Goal: Task Accomplishment & Management: Complete application form

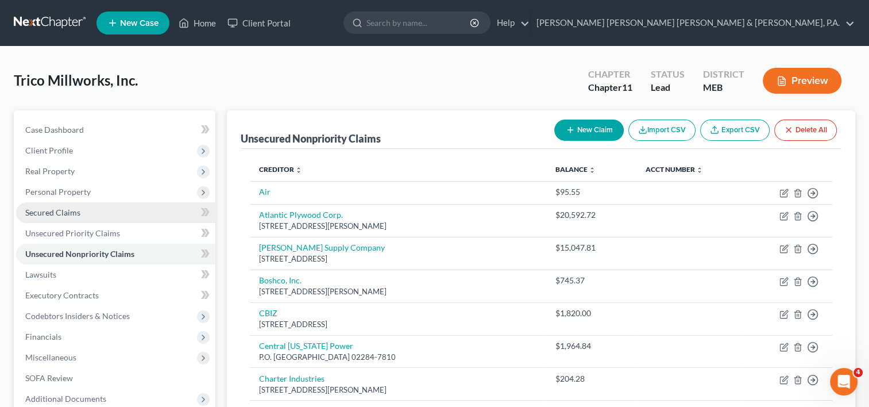
click at [60, 217] on link "Secured Claims" at bounding box center [115, 212] width 199 height 21
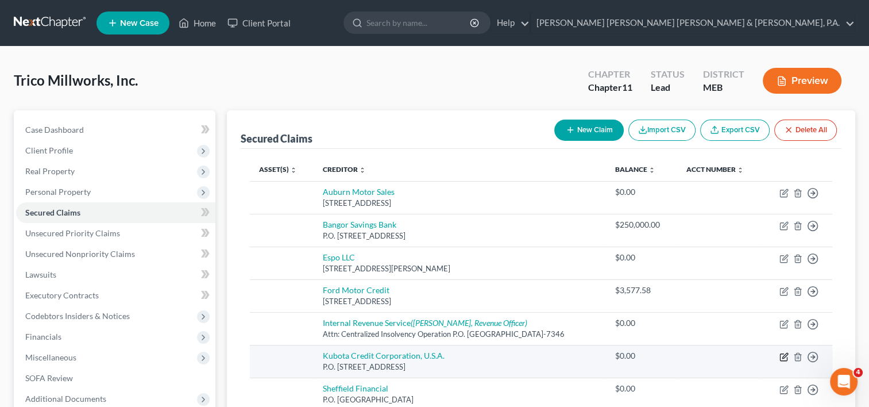
click at [780, 352] on icon "button" at bounding box center [784, 356] width 9 height 9
select select "45"
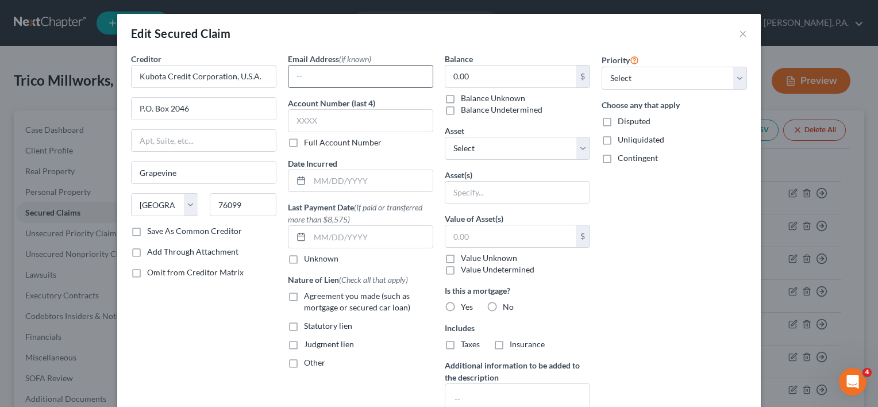
click at [294, 74] on input "text" at bounding box center [360, 77] width 144 height 22
paste input "[EMAIL_ADDRESS][DOMAIN_NAME]"
type input "[EMAIL_ADDRESS][DOMAIN_NAME]"
click at [705, 267] on div "Priority Select 1st 2nd 3rd 4th 5th 6th 7th 8th 9th 10th 11th 12th 13th 14th 15…" at bounding box center [674, 269] width 157 height 432
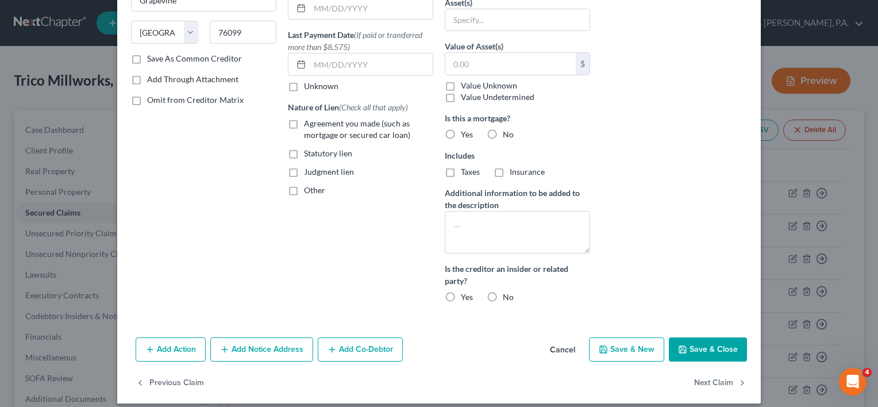
click at [705, 344] on button "Save & Close" at bounding box center [708, 349] width 78 height 24
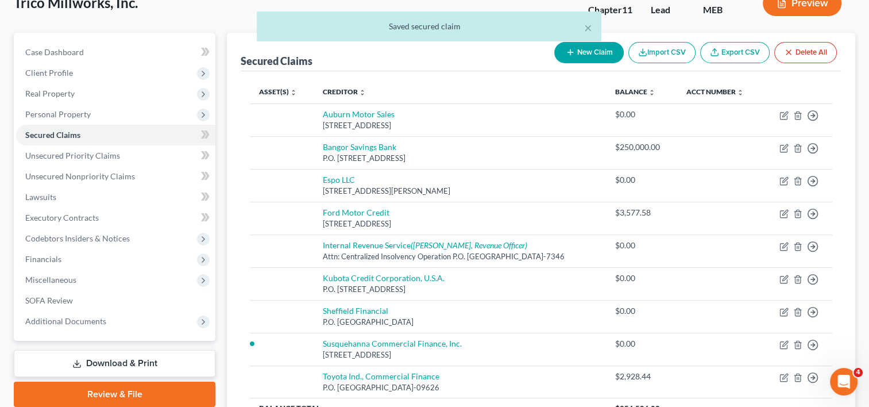
scroll to position [115, 0]
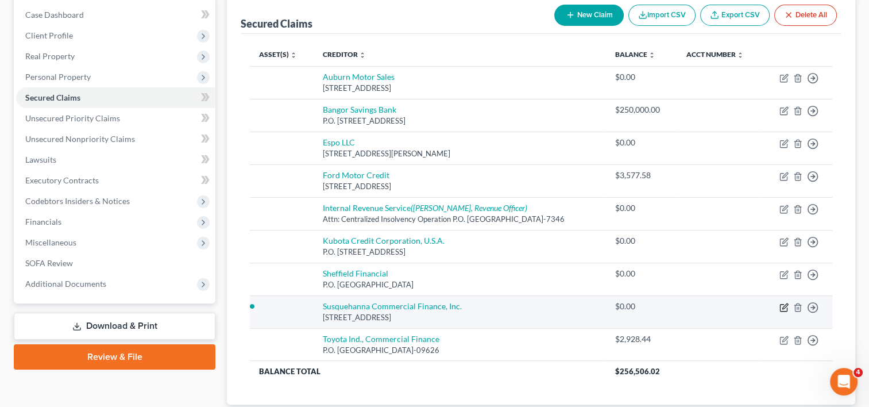
click at [781, 304] on icon "button" at bounding box center [784, 307] width 9 height 9
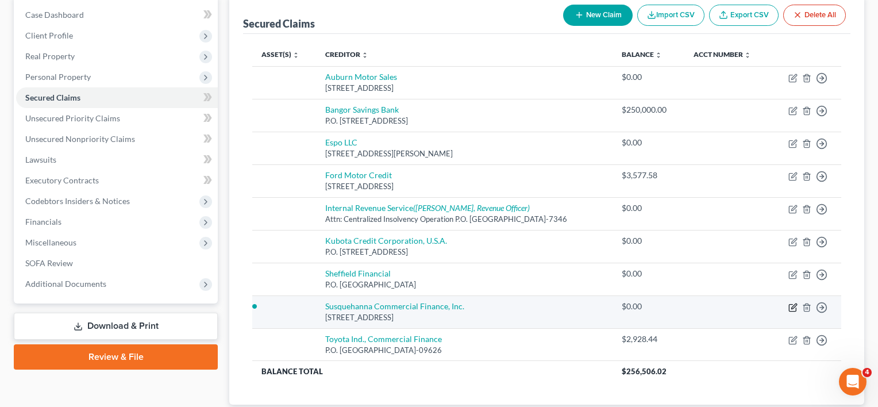
select select "39"
select select "0"
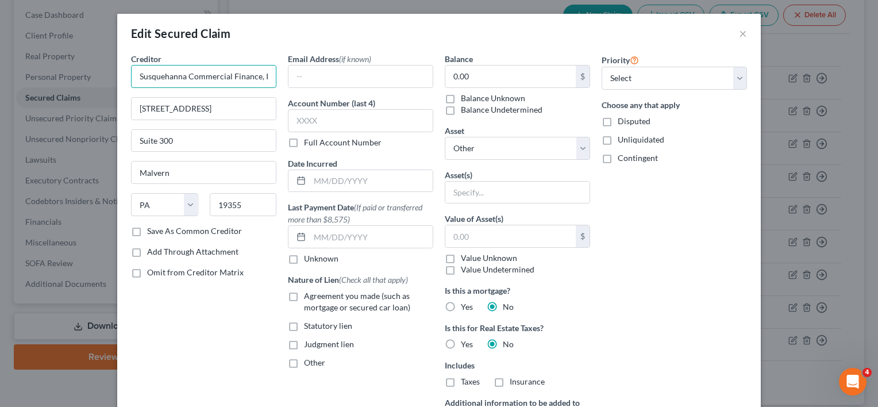
click at [195, 76] on input "Susquehanna Commercial Finance, Inc." at bounding box center [203, 76] width 145 height 23
click at [739, 35] on button "×" at bounding box center [743, 33] width 8 height 14
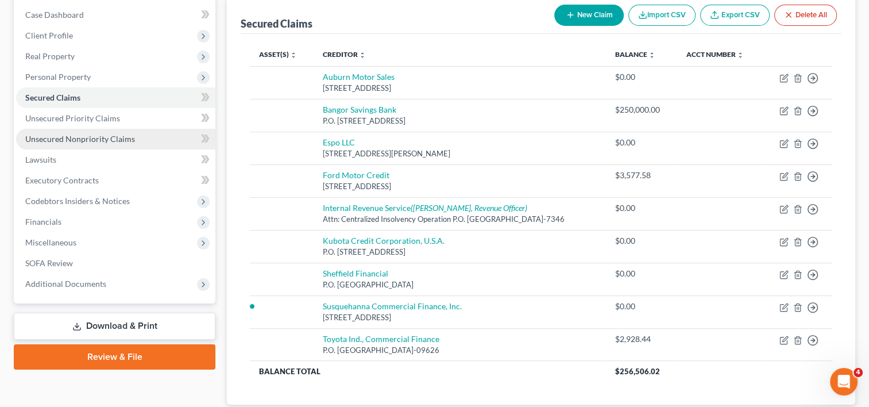
click at [117, 138] on span "Unsecured Nonpriority Claims" at bounding box center [80, 139] width 110 height 10
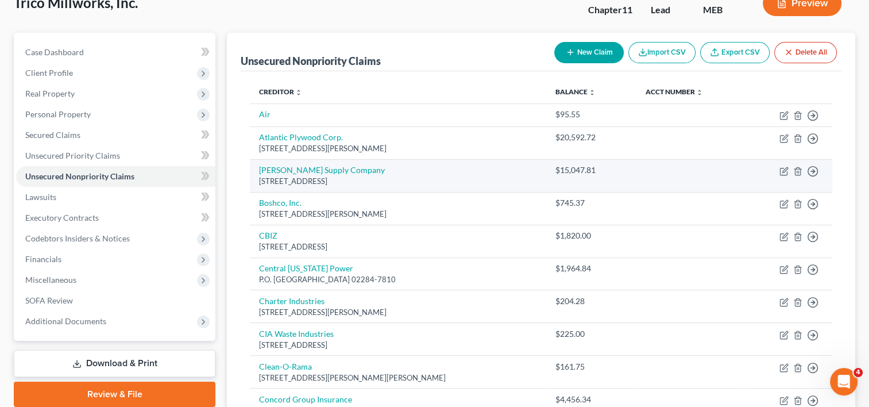
scroll to position [115, 0]
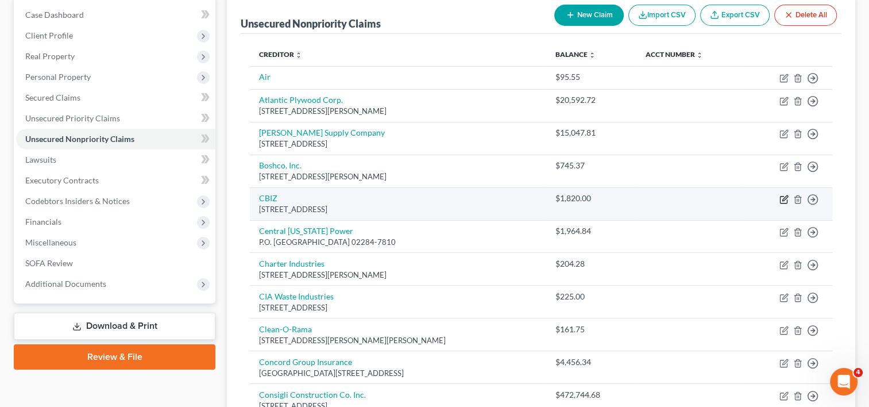
click at [782, 200] on icon "button" at bounding box center [784, 199] width 9 height 9
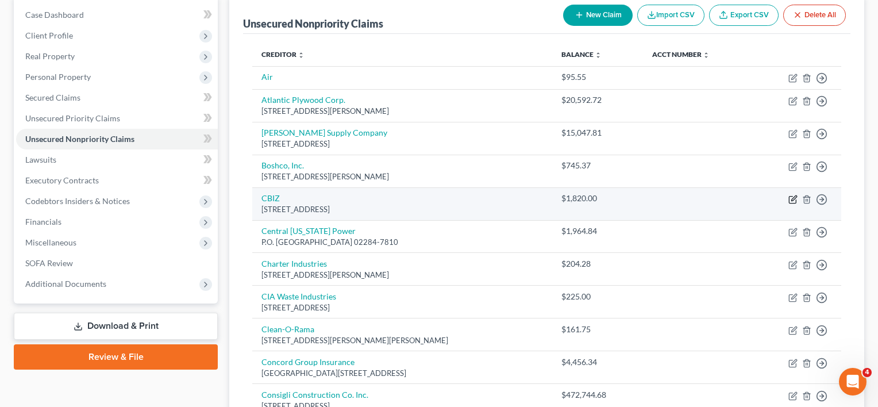
select select "20"
select select "15"
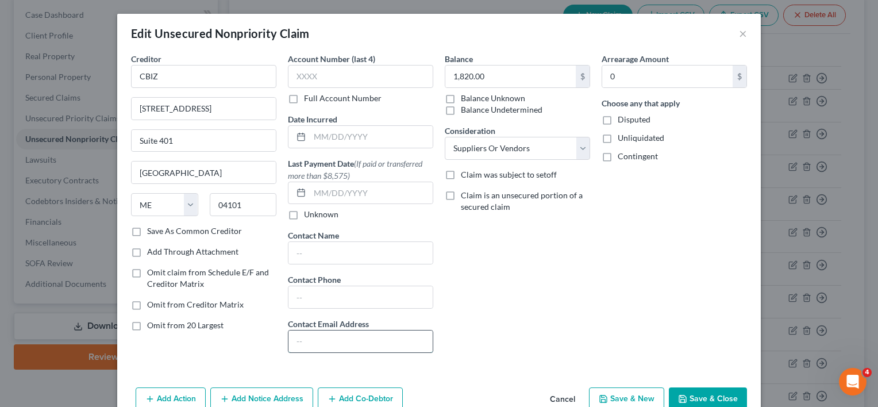
click at [343, 343] on input "text" at bounding box center [360, 341] width 144 height 22
paste input "[PERSON_NAME][EMAIL_ADDRESS][DOMAIN_NAME]"
type input "[PERSON_NAME][EMAIL_ADDRESS][DOMAIN_NAME]"
click at [681, 397] on icon "button" at bounding box center [682, 398] width 9 height 9
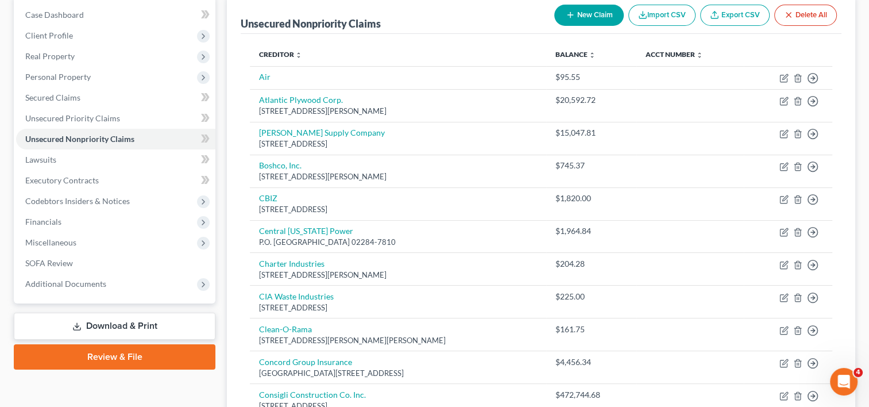
click at [143, 329] on link "Download & Print" at bounding box center [115, 326] width 202 height 27
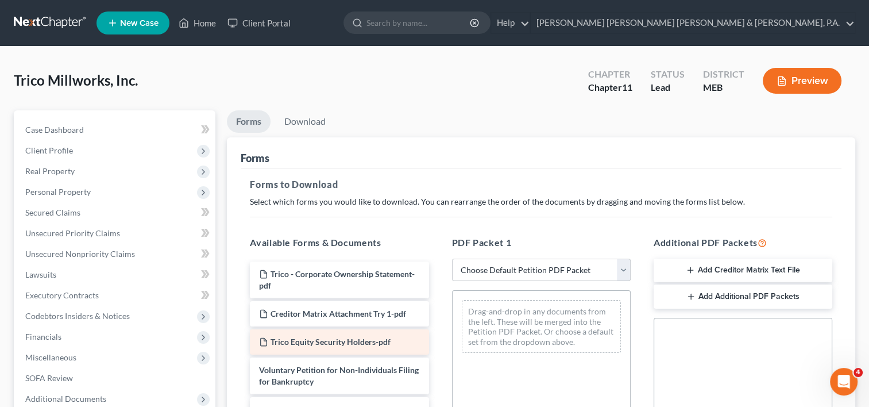
scroll to position [57, 0]
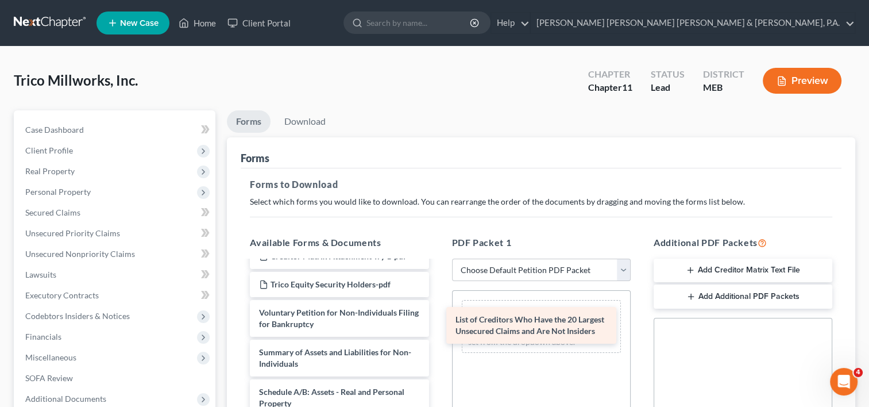
drag, startPoint x: 341, startPoint y: 387, endPoint x: 538, endPoint y: 316, distance: 209.1
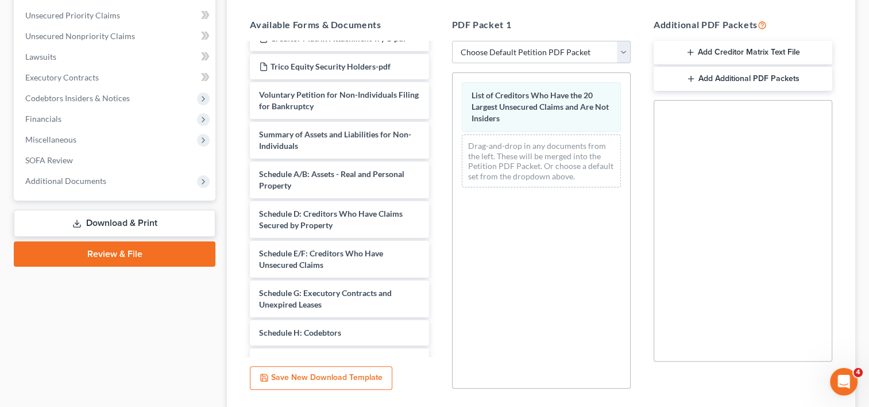
scroll to position [302, 0]
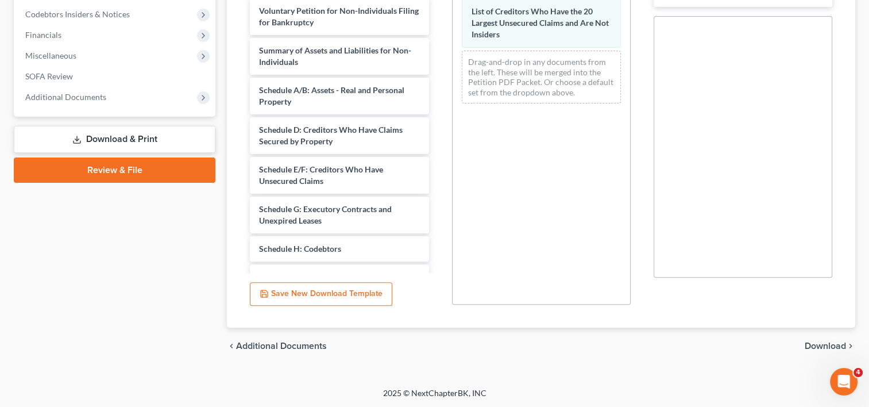
click at [816, 347] on span "Download" at bounding box center [825, 345] width 41 height 9
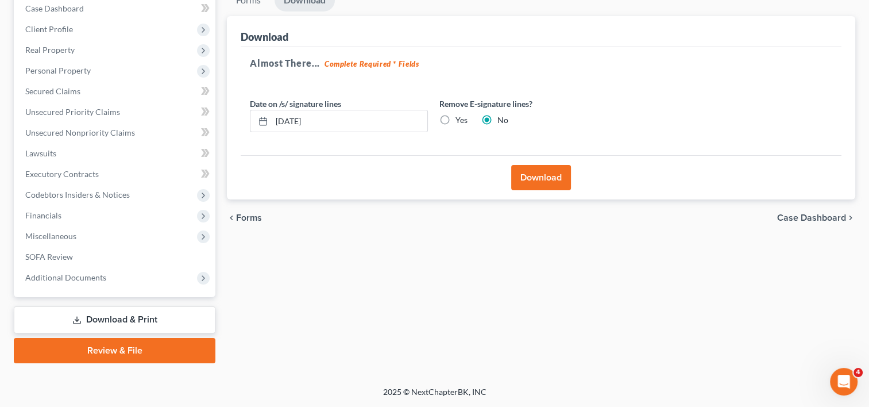
scroll to position [120, 0]
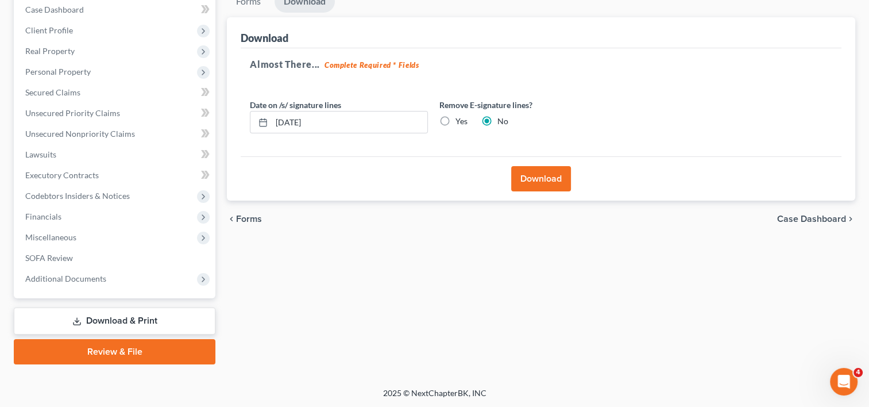
click at [456, 117] on label "Yes" at bounding box center [462, 121] width 12 height 11
click at [460, 117] on input "Yes" at bounding box center [463, 119] width 7 height 7
radio input "true"
radio input "false"
click at [533, 177] on button "Download" at bounding box center [541, 178] width 60 height 25
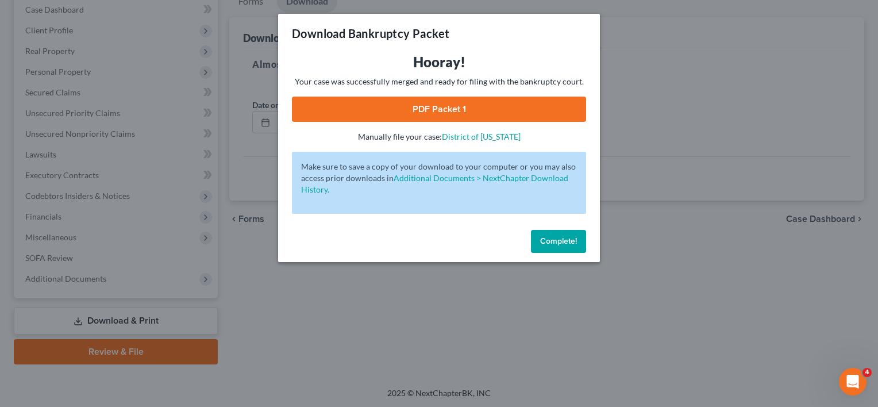
click at [400, 111] on link "PDF Packet 1" at bounding box center [439, 109] width 294 height 25
click at [544, 244] on span "Complete!" at bounding box center [558, 241] width 37 height 10
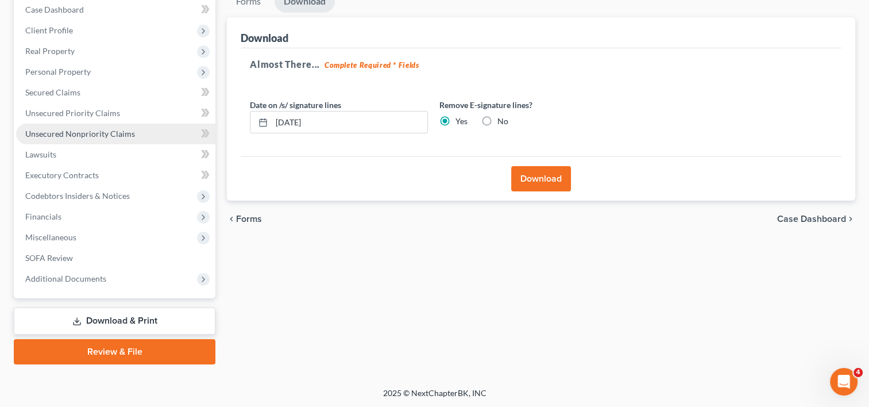
click at [72, 136] on span "Unsecured Nonpriority Claims" at bounding box center [80, 134] width 110 height 10
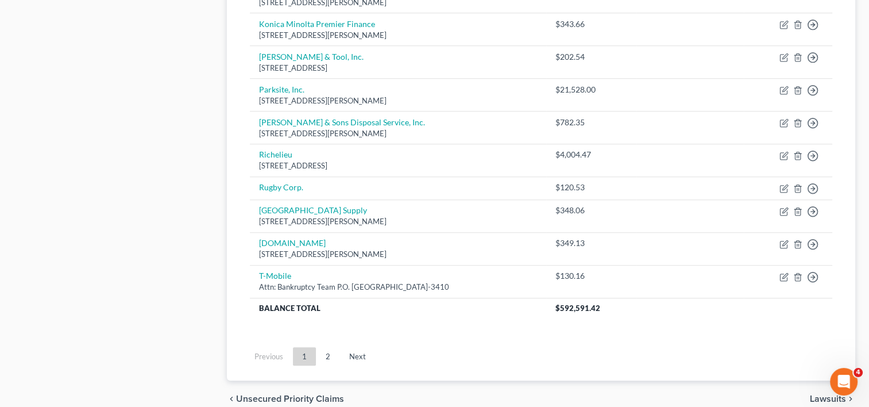
scroll to position [862, 0]
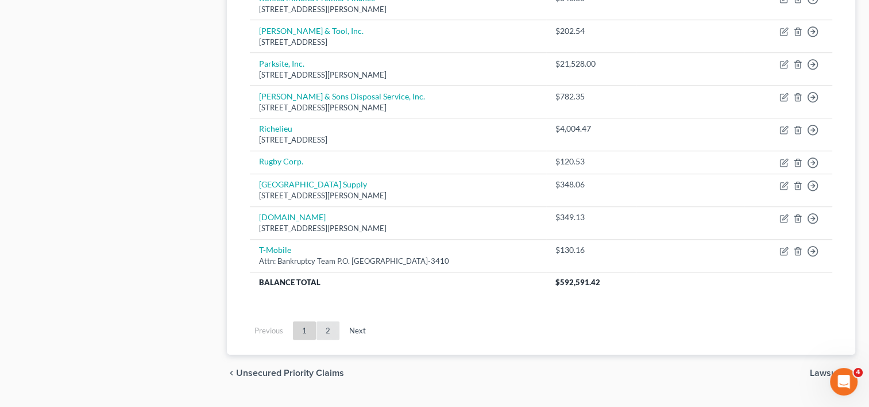
click at [329, 322] on link "2" at bounding box center [328, 330] width 23 height 18
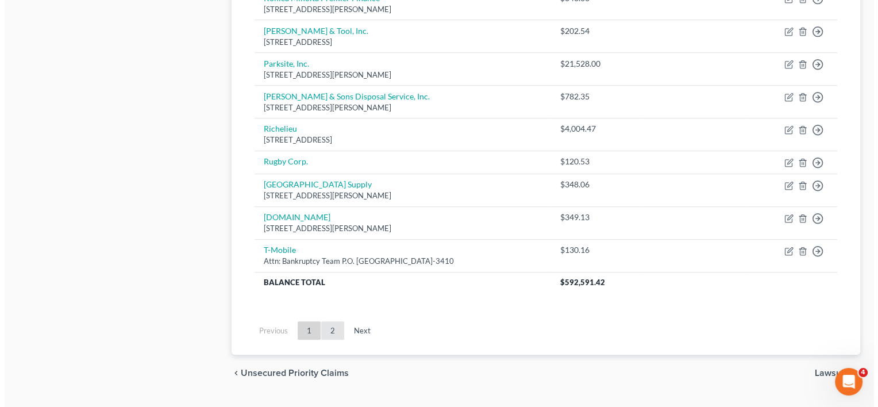
scroll to position [120, 0]
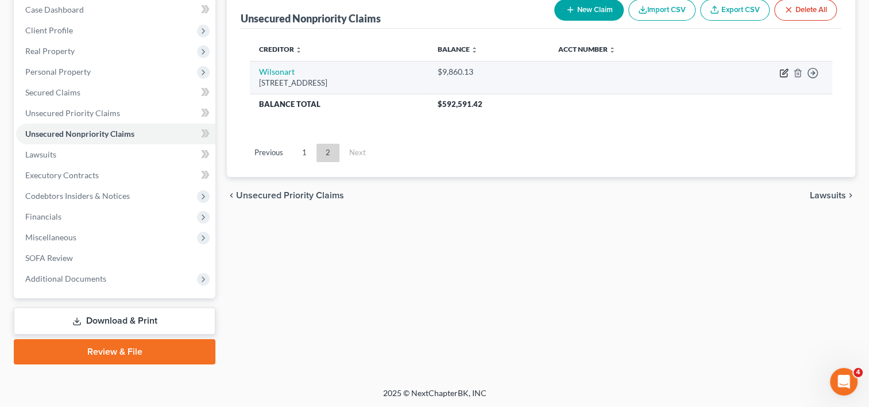
click at [786, 68] on icon "button" at bounding box center [784, 72] width 9 height 9
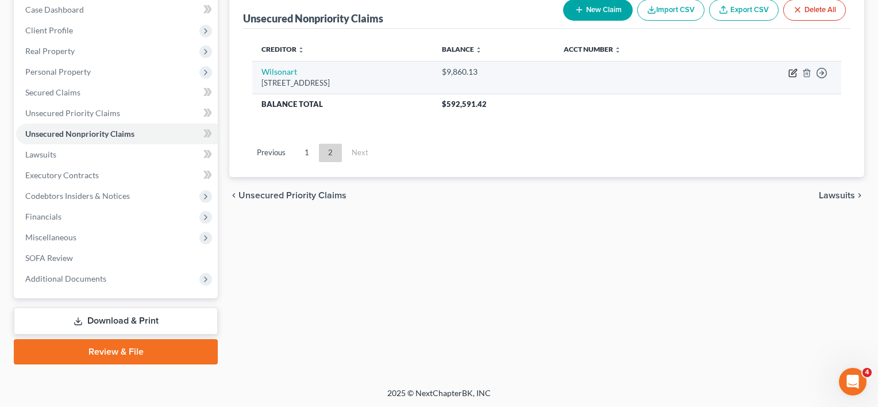
select select "22"
select select "15"
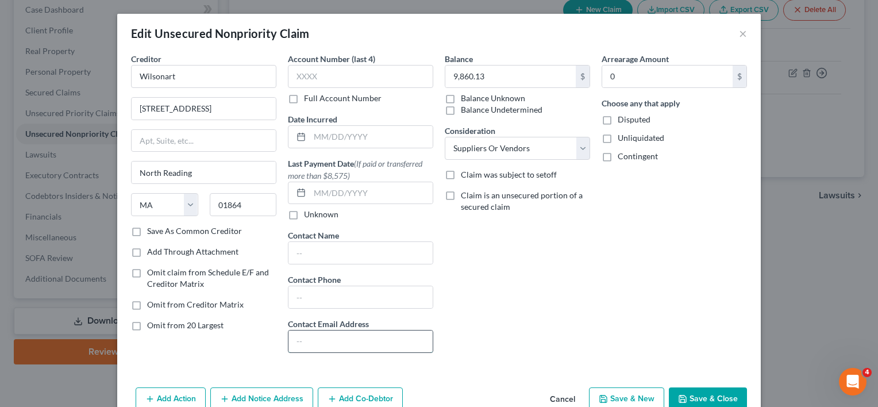
click at [318, 338] on input "text" at bounding box center [360, 341] width 144 height 22
paste input "[EMAIL_ADDRESS][DOMAIN_NAME]"
click at [322, 346] on input "[EMAIL_ADDRESS][DOMAIN_NAME]" at bounding box center [360, 341] width 144 height 22
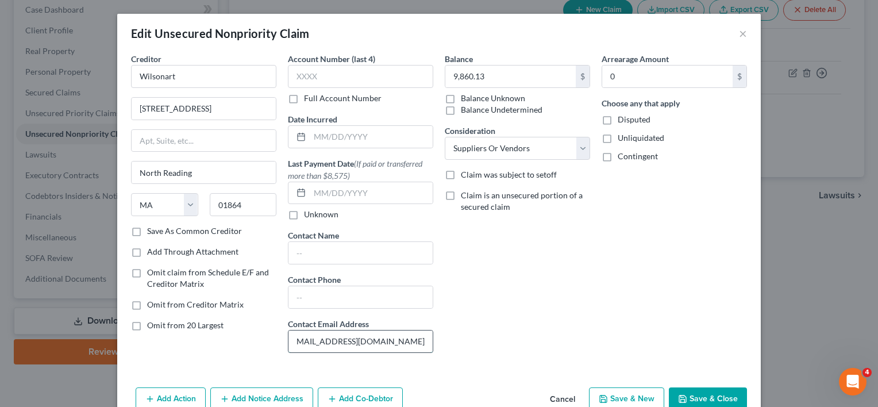
click at [322, 346] on input "[EMAIL_ADDRESS][DOMAIN_NAME]" at bounding box center [360, 341] width 144 height 22
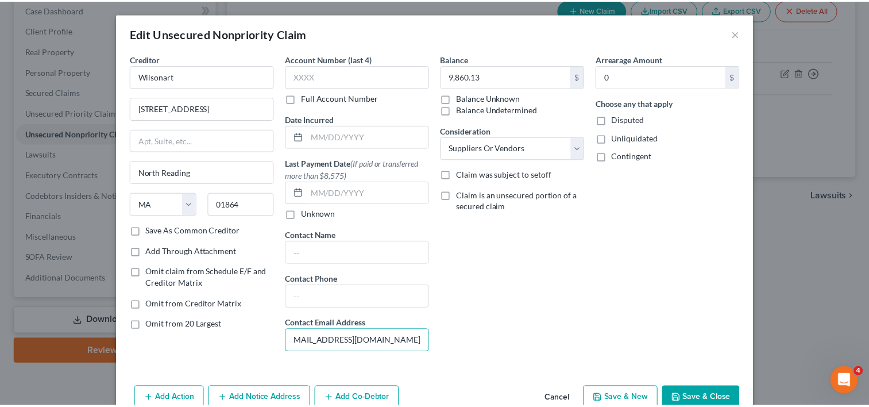
scroll to position [0, 0]
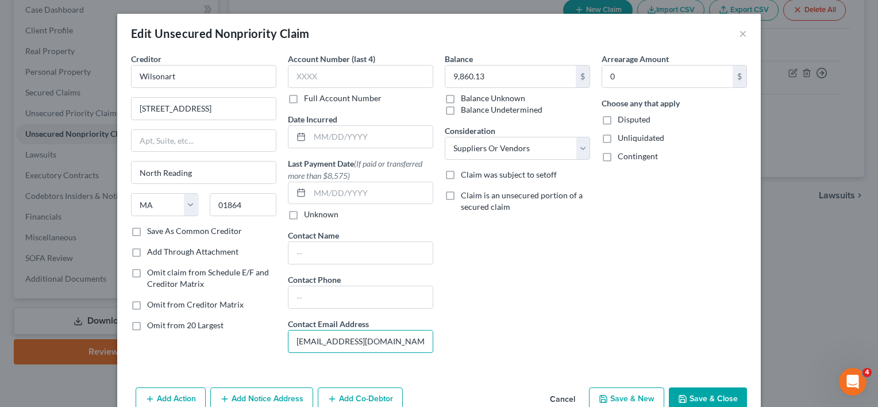
drag, startPoint x: 312, startPoint y: 336, endPoint x: 188, endPoint y: 329, distance: 124.3
click at [188, 329] on div "Creditor * Wilsonart 29 Concord [GEOGRAPHIC_DATA] [US_STATE] AK AR [GEOGRAPHIC_…" at bounding box center [439, 207] width 628 height 309
type input "[EMAIL_ADDRESS][DOMAIN_NAME]"
click at [706, 398] on button "Save & Close" at bounding box center [708, 399] width 78 height 24
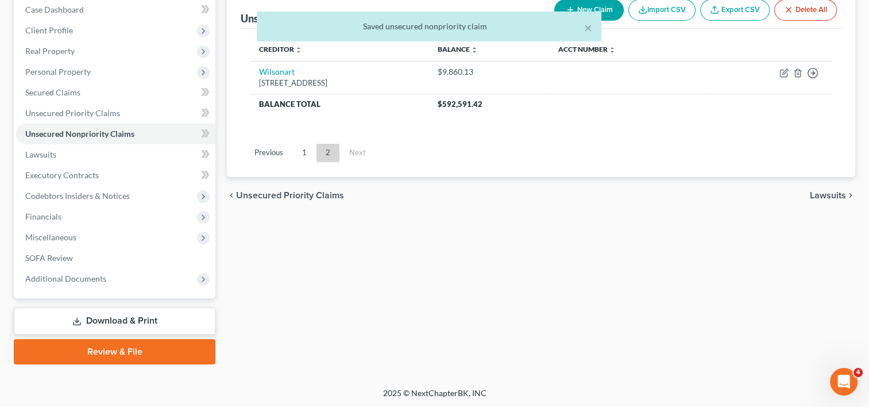
click at [116, 315] on link "Download & Print" at bounding box center [115, 320] width 202 height 27
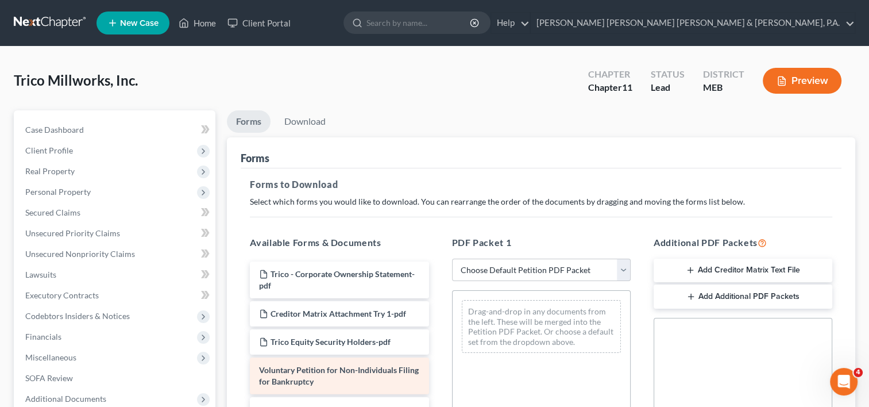
scroll to position [115, 0]
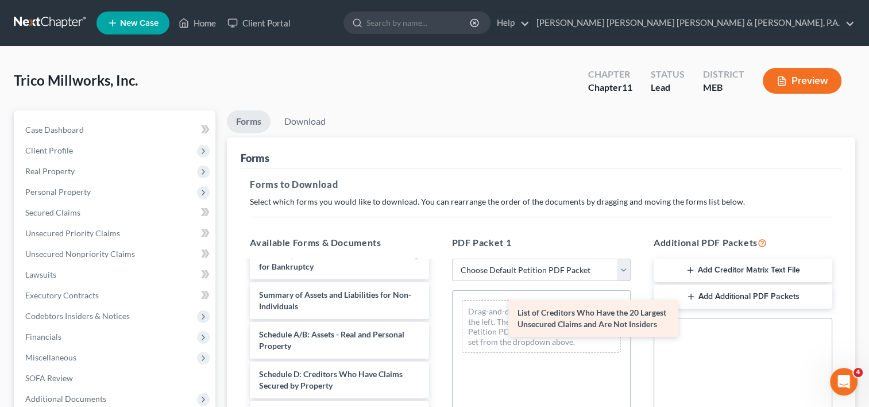
drag, startPoint x: 286, startPoint y: 337, endPoint x: 541, endPoint y: 315, distance: 256.1
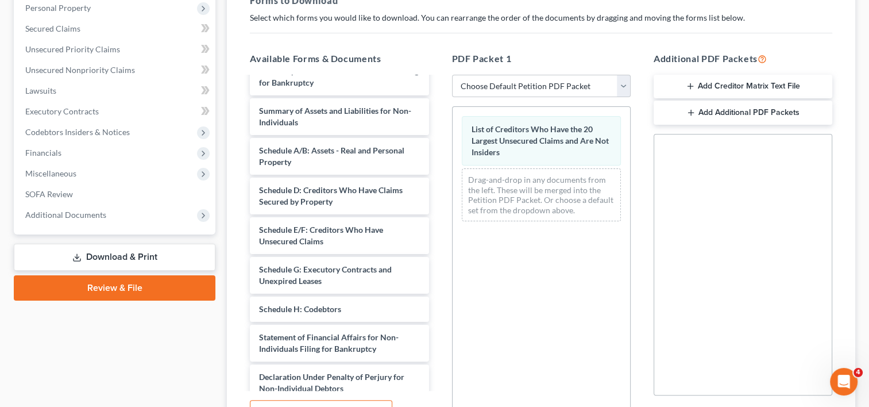
scroll to position [302, 0]
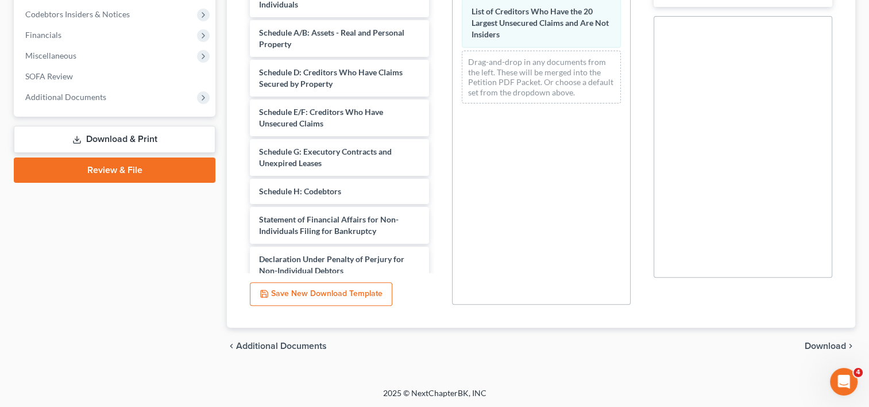
click at [803, 345] on div "chevron_left Additional Documents Download chevron_right" at bounding box center [541, 346] width 629 height 37
click at [811, 345] on span "Download" at bounding box center [825, 345] width 41 height 9
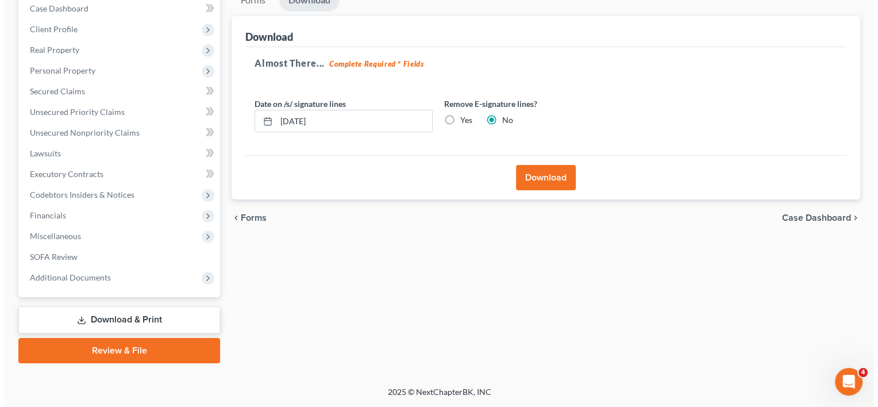
scroll to position [120, 0]
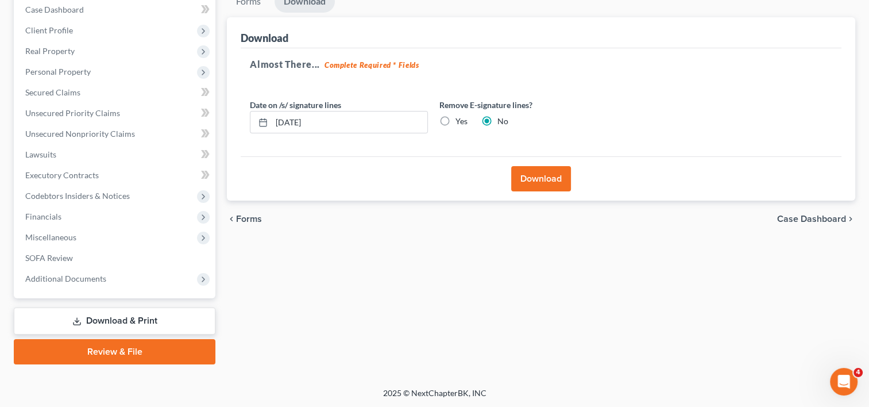
click at [456, 118] on label "Yes" at bounding box center [462, 121] width 12 height 11
click at [460, 118] on input "Yes" at bounding box center [463, 119] width 7 height 7
radio input "true"
radio input "false"
click at [559, 175] on button "Download" at bounding box center [541, 178] width 60 height 25
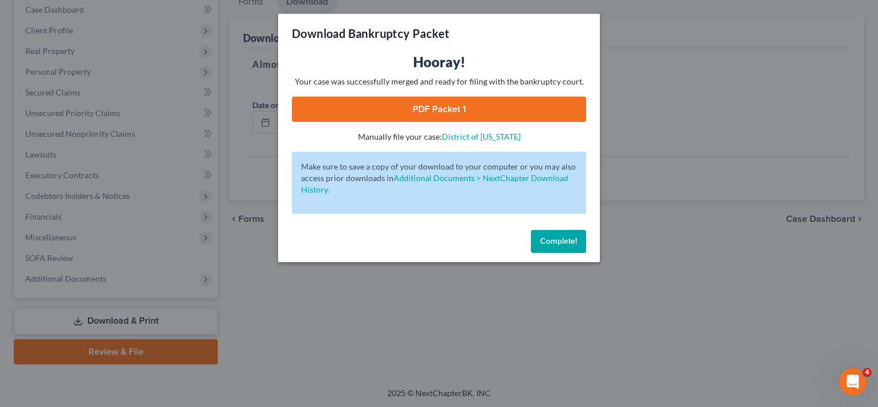
click at [454, 105] on link "PDF Packet 1" at bounding box center [439, 109] width 294 height 25
